Goal: Information Seeking & Learning: Check status

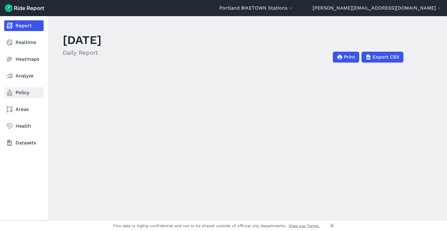
click at [20, 91] on link "Policy" at bounding box center [23, 92] width 39 height 11
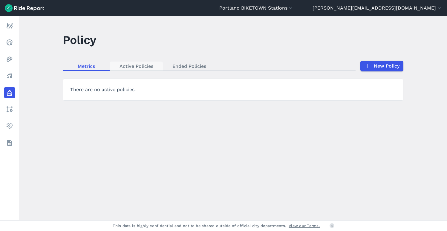
click at [139, 66] on link "Active Policies" at bounding box center [136, 66] width 53 height 9
click at [294, 6] on button "Portland BIKETOWN Stations" at bounding box center [256, 7] width 74 height 7
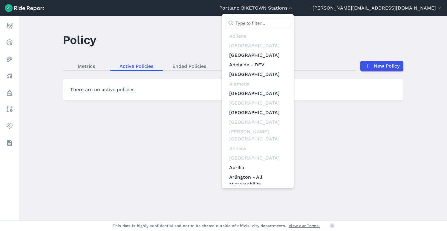
click at [290, 23] on input "text" at bounding box center [258, 23] width 65 height 11
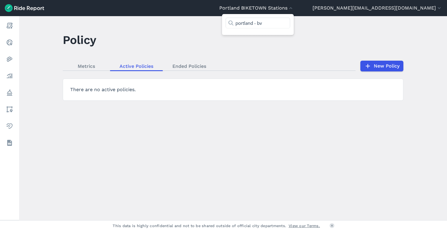
type input "portland - b"
click at [290, 39] on link "Portland - [GEOGRAPHIC_DATA]" at bounding box center [258, 39] width 65 height 17
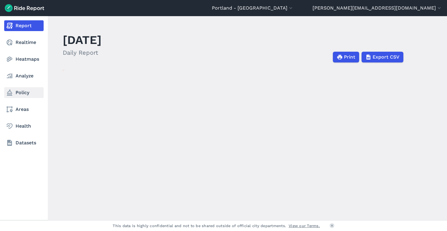
click at [18, 90] on link "Policy" at bounding box center [23, 92] width 39 height 11
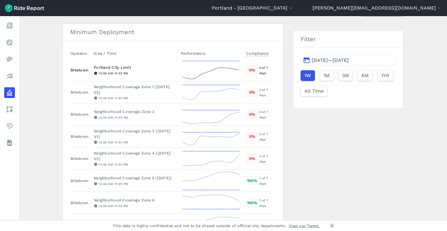
scroll to position [56, 0]
click at [131, 112] on div "Neighborhood Coverage Zone 2" at bounding box center [135, 112] width 82 height 6
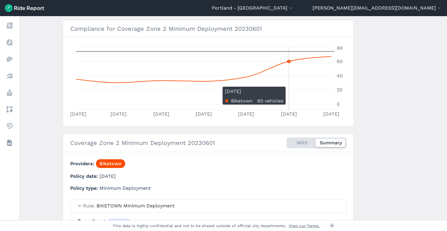
scroll to position [87, 0]
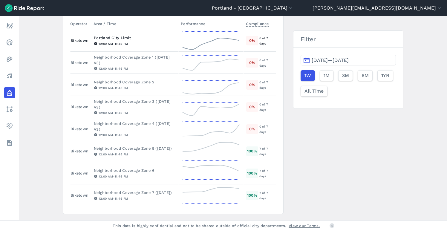
scroll to position [87, 0]
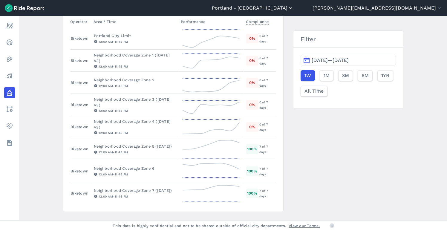
click at [294, 8] on button "Portland - [GEOGRAPHIC_DATA]" at bounding box center [253, 7] width 82 height 7
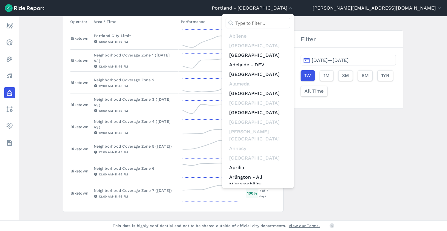
click at [290, 23] on input "text" at bounding box center [258, 23] width 65 height 11
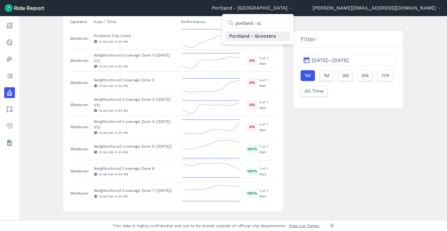
type input "portland - sc"
click at [290, 35] on link "Portland - Scooters" at bounding box center [258, 36] width 65 height 10
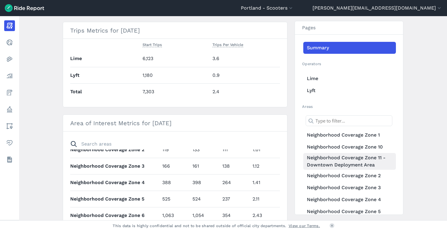
scroll to position [68, 0]
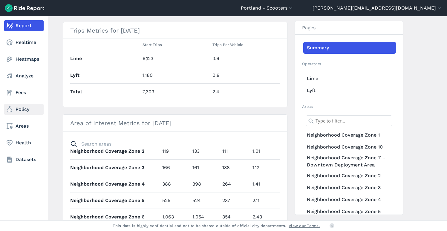
click at [22, 109] on link "Policy" at bounding box center [23, 109] width 39 height 11
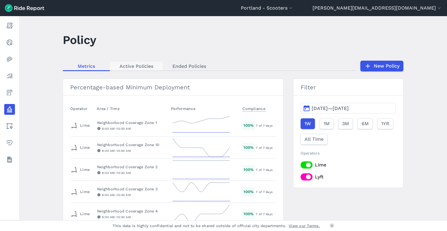
click at [134, 66] on link "Active Policies" at bounding box center [136, 66] width 53 height 9
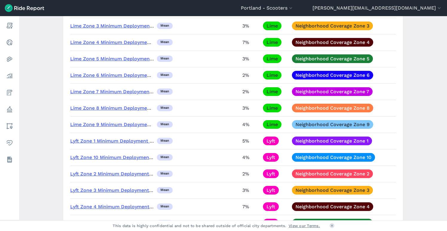
scroll to position [147, 0]
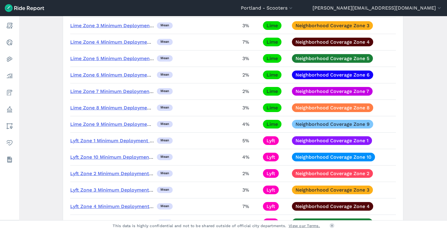
click at [101, 139] on link "Lyft Zone 1 Minimum Deployment Requirement" at bounding box center [125, 141] width 110 height 6
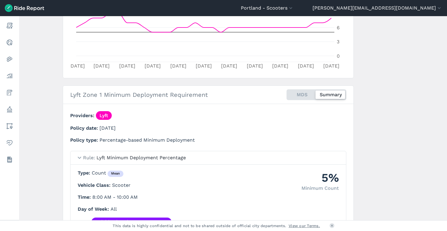
scroll to position [153, 0]
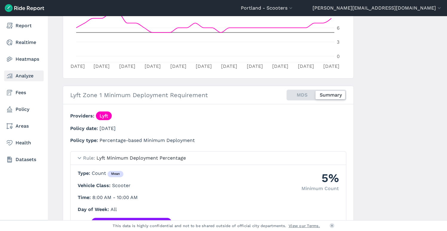
click at [25, 75] on link "Analyze" at bounding box center [23, 76] width 39 height 11
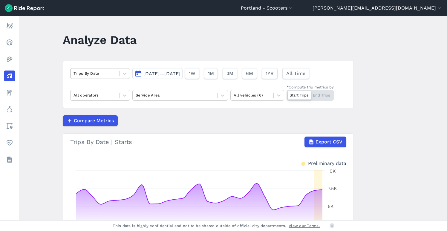
click at [116, 74] on div "Trips By Date" at bounding box center [95, 73] width 49 height 9
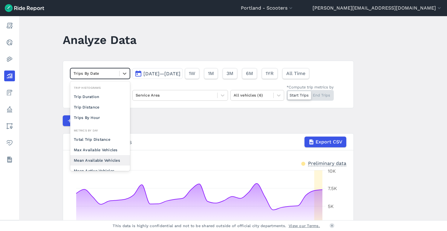
click at [109, 160] on div "Mean Available Vehicles" at bounding box center [100, 160] width 60 height 10
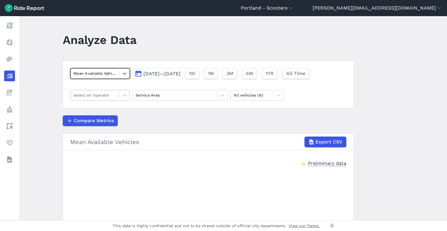
click at [115, 95] on div at bounding box center [95, 95] width 43 height 7
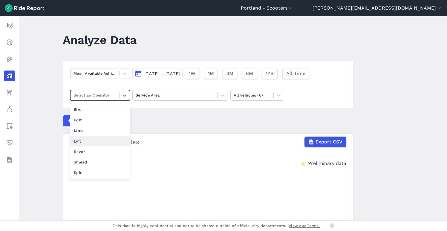
click at [100, 144] on div "Lyft" at bounding box center [100, 141] width 60 height 10
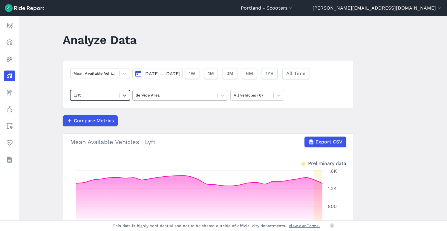
click at [176, 98] on div at bounding box center [175, 95] width 79 height 7
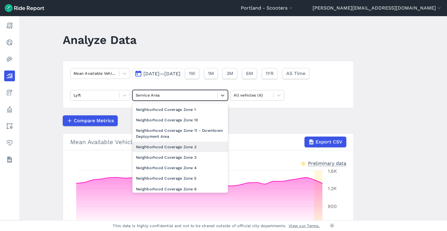
click at [177, 148] on div "Neighborhood Coverage Zone 2" at bounding box center [180, 147] width 96 height 10
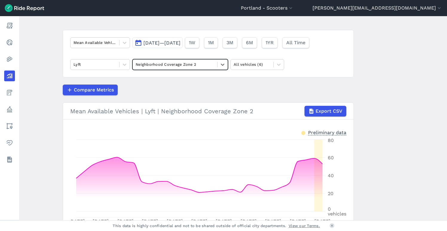
scroll to position [29, 0]
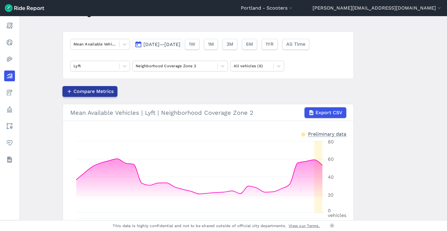
click at [97, 91] on span "Compare Metrics" at bounding box center [94, 91] width 40 height 7
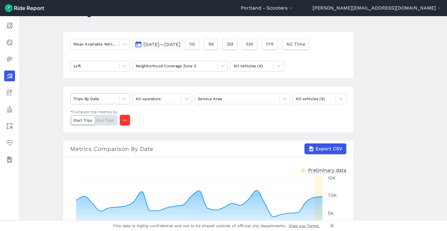
click at [107, 97] on div at bounding box center [95, 98] width 43 height 7
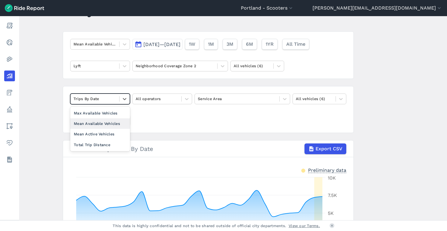
click at [107, 121] on div "Mean Available Vehicles" at bounding box center [100, 123] width 60 height 10
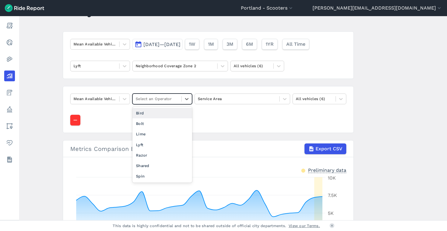
click at [148, 99] on div at bounding box center [157, 98] width 43 height 7
drag, startPoint x: 148, startPoint y: 144, endPoint x: 164, endPoint y: 138, distance: 16.9
click at [148, 144] on div "Lyft" at bounding box center [162, 145] width 60 height 10
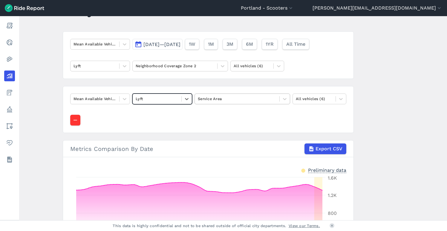
click at [231, 101] on div at bounding box center [237, 98] width 79 height 7
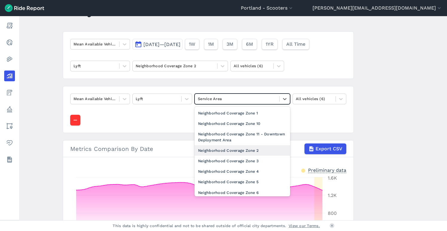
click at [241, 149] on div "Neighborhood Coverage Zone 2" at bounding box center [243, 150] width 96 height 10
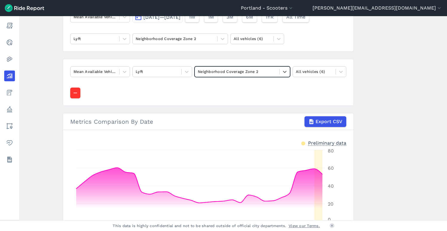
scroll to position [55, 0]
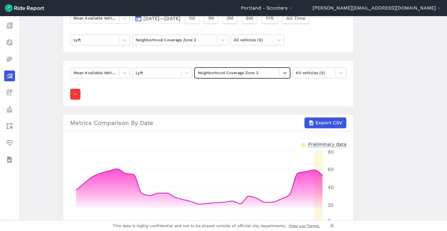
click at [220, 73] on div at bounding box center [237, 72] width 79 height 7
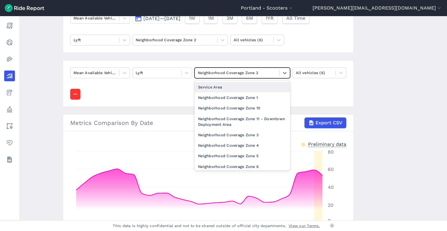
click at [216, 87] on div "Service Area" at bounding box center [243, 87] width 96 height 10
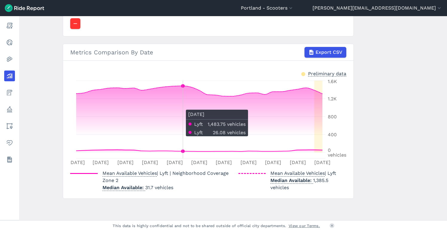
scroll to position [126, 0]
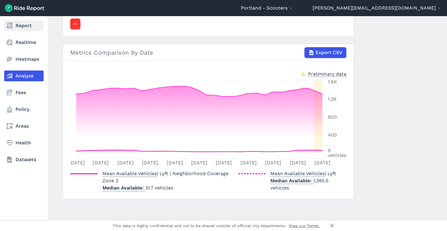
click at [16, 26] on link "Report" at bounding box center [23, 25] width 39 height 11
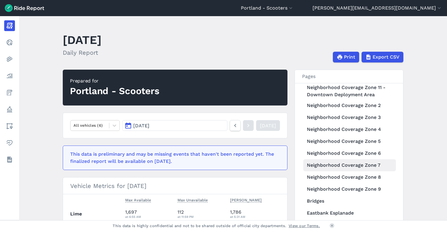
scroll to position [120, 0]
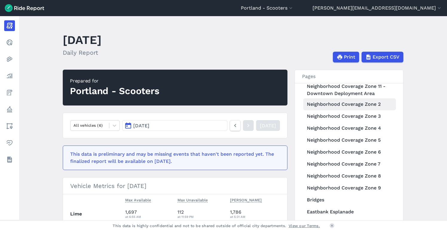
click at [336, 101] on link "Neighborhood Coverage Zone 2" at bounding box center [349, 104] width 93 height 12
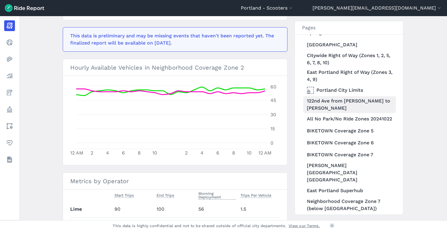
scroll to position [347, 0]
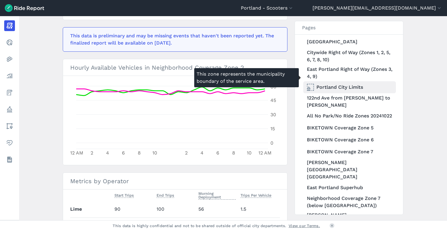
click at [331, 81] on link "Portland City Limits" at bounding box center [349, 87] width 93 height 12
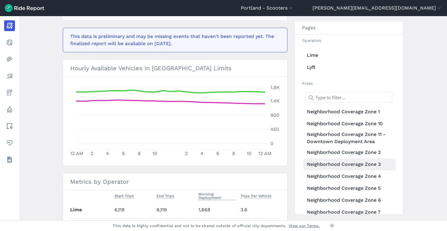
scroll to position [27, 0]
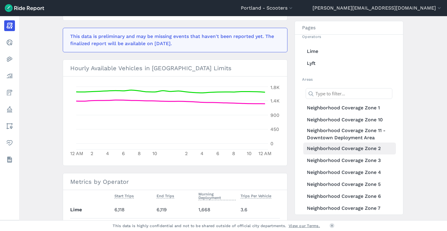
click at [344, 149] on link "Neighborhood Coverage Zone 2" at bounding box center [349, 149] width 93 height 12
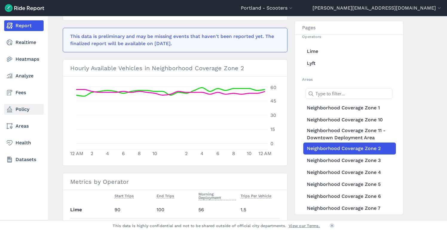
click at [22, 109] on link "Policy" at bounding box center [23, 109] width 39 height 11
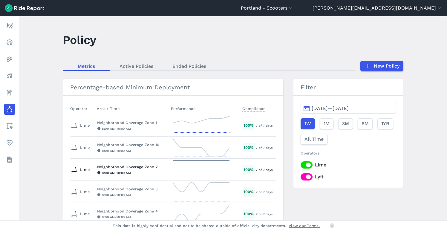
click at [136, 165] on div "Neighborhood Coverage Zone 2" at bounding box center [131, 167] width 69 height 6
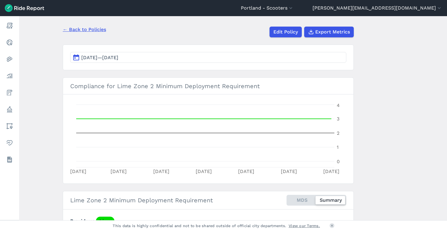
scroll to position [49, 0]
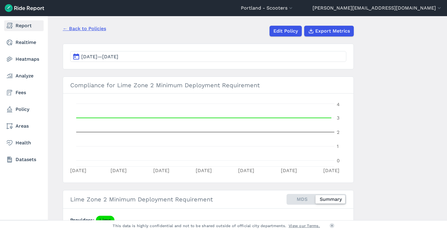
click at [23, 25] on link "Report" at bounding box center [23, 25] width 39 height 11
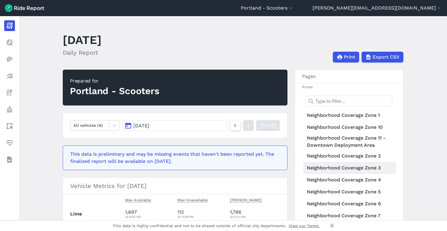
scroll to position [71, 0]
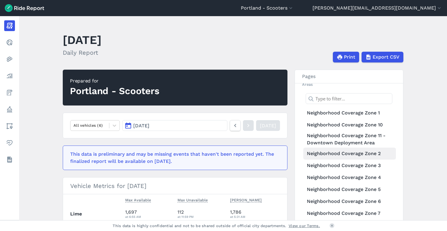
click at [337, 155] on link "Neighborhood Coverage Zone 2" at bounding box center [349, 154] width 93 height 12
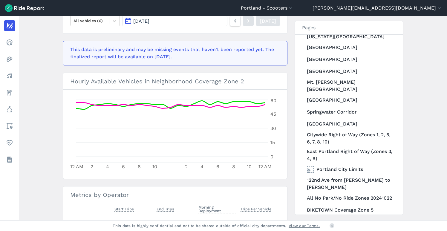
scroll to position [265, 0]
click at [327, 163] on link "Portland City Limits" at bounding box center [349, 169] width 93 height 12
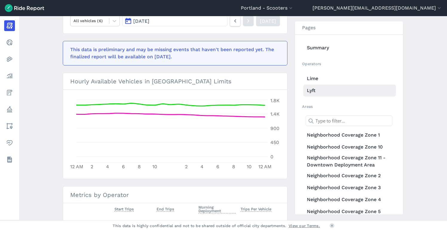
click at [312, 89] on link "Lyft" at bounding box center [349, 91] width 93 height 12
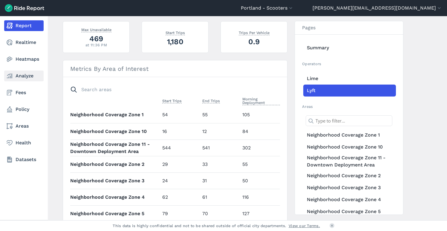
click at [14, 78] on link "Analyze" at bounding box center [23, 76] width 39 height 11
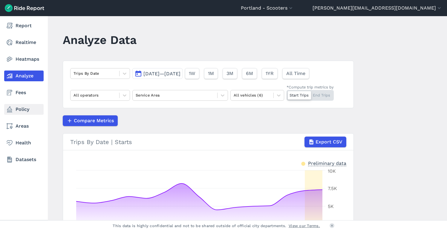
click at [27, 111] on link "Policy" at bounding box center [23, 109] width 39 height 11
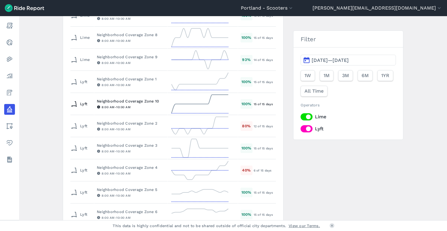
scroll to position [264, 0]
click at [132, 124] on div "Neighborhood Coverage Zone 2" at bounding box center [131, 124] width 68 height 6
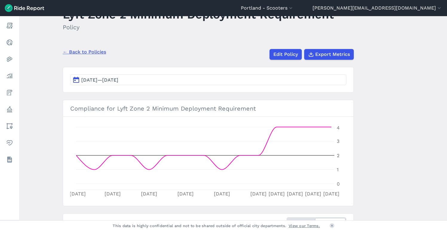
scroll to position [23, 0]
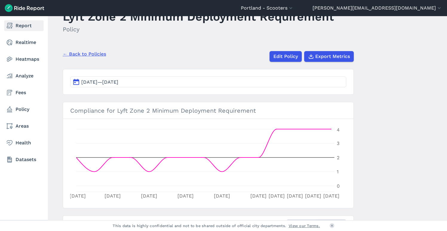
click at [22, 21] on link "Report" at bounding box center [23, 25] width 39 height 11
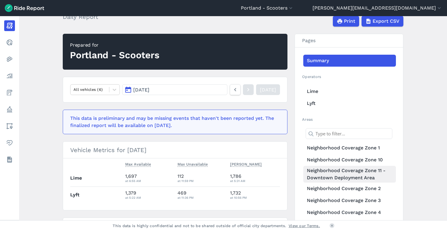
scroll to position [35, 0]
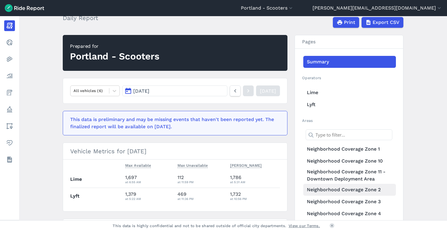
click at [338, 188] on link "Neighborhood Coverage Zone 2" at bounding box center [349, 190] width 93 height 12
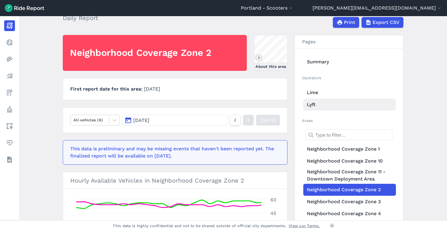
click at [310, 104] on link "Lyft" at bounding box center [349, 105] width 93 height 12
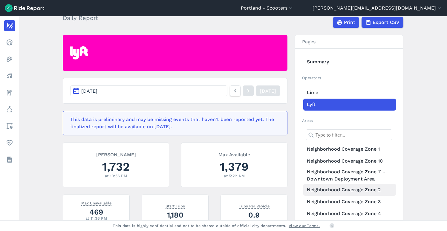
click at [337, 186] on link "Neighborhood Coverage Zone 2" at bounding box center [349, 190] width 93 height 12
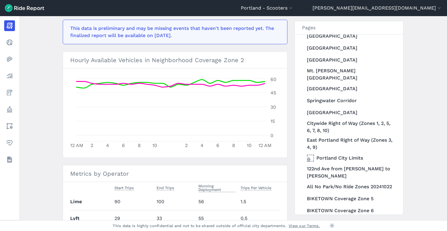
scroll to position [280, 0]
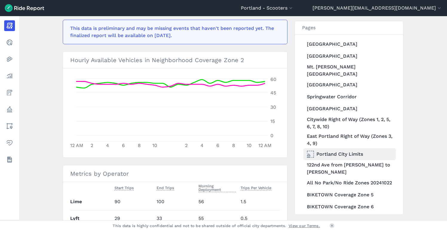
click at [330, 148] on link "Portland City Limits" at bounding box center [349, 154] width 93 height 12
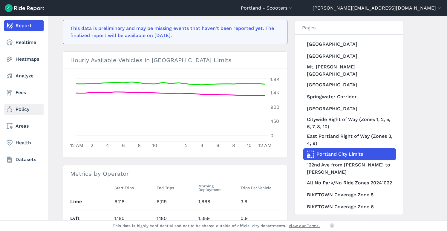
click at [23, 108] on link "Policy" at bounding box center [23, 109] width 39 height 11
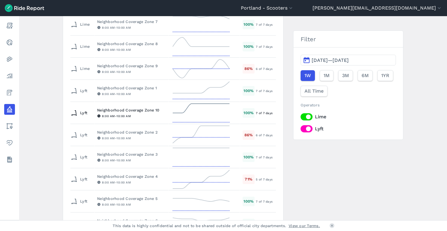
scroll to position [257, 0]
click at [123, 133] on div "Neighborhood Coverage Zone 2" at bounding box center [131, 132] width 69 height 6
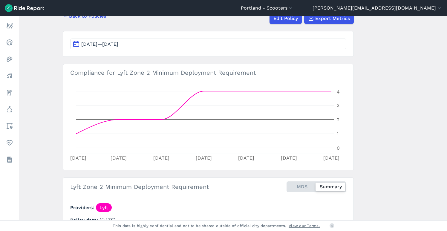
scroll to position [62, 0]
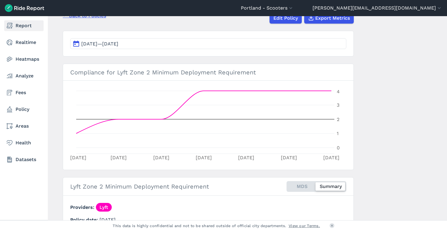
click at [22, 30] on link "Report" at bounding box center [23, 25] width 39 height 11
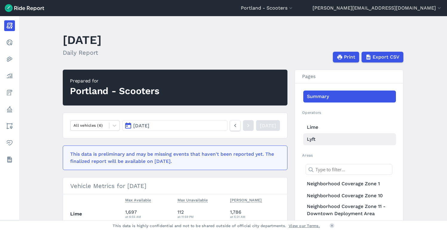
click at [311, 139] on link "Lyft" at bounding box center [349, 139] width 93 height 12
